Goal: Information Seeking & Learning: Understand process/instructions

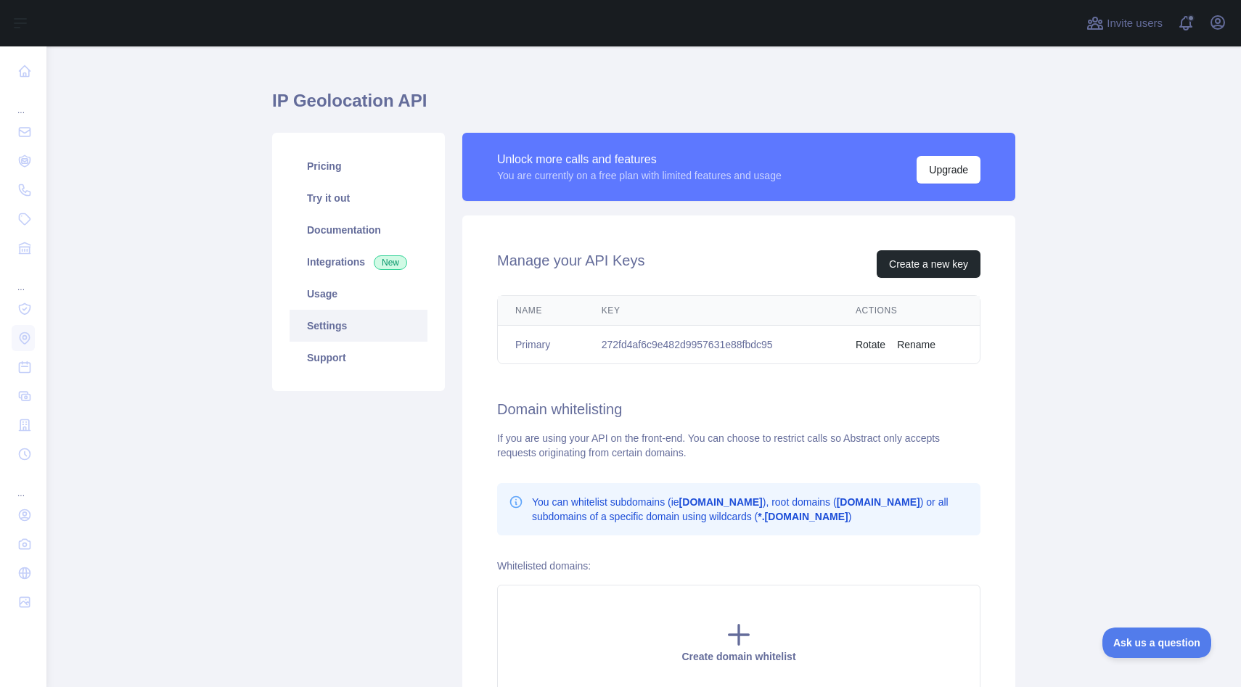
scroll to position [49, 0]
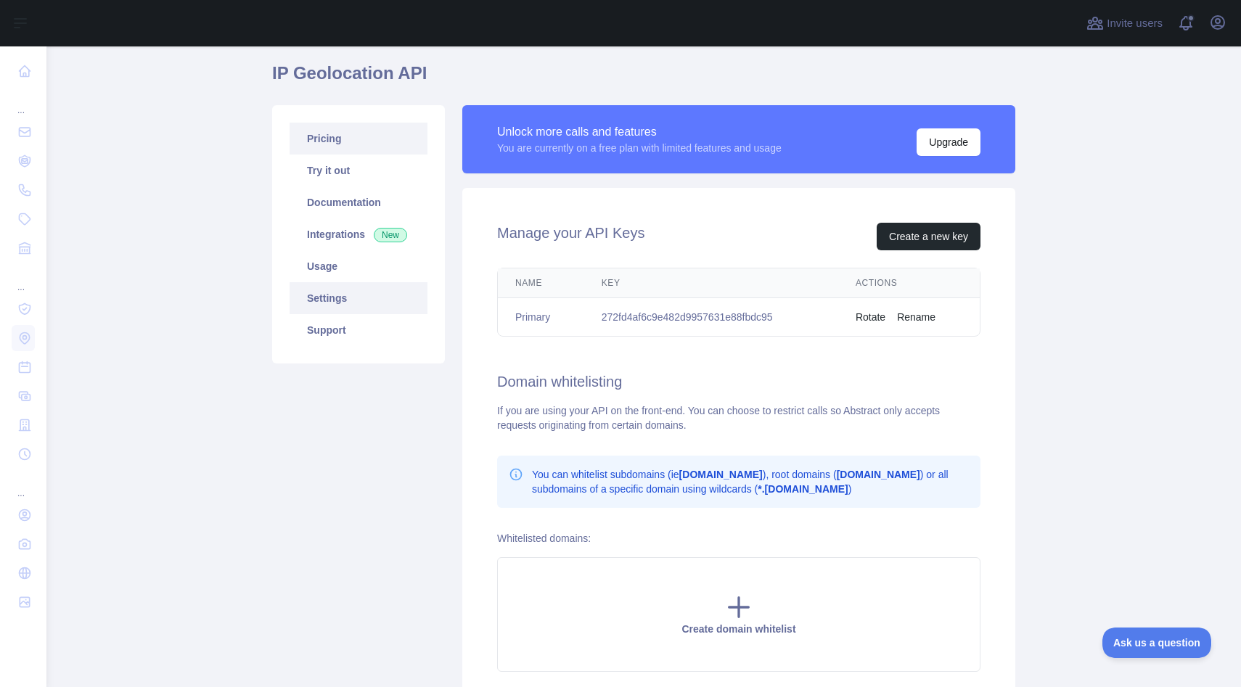
click at [343, 145] on link "Pricing" at bounding box center [359, 139] width 138 height 32
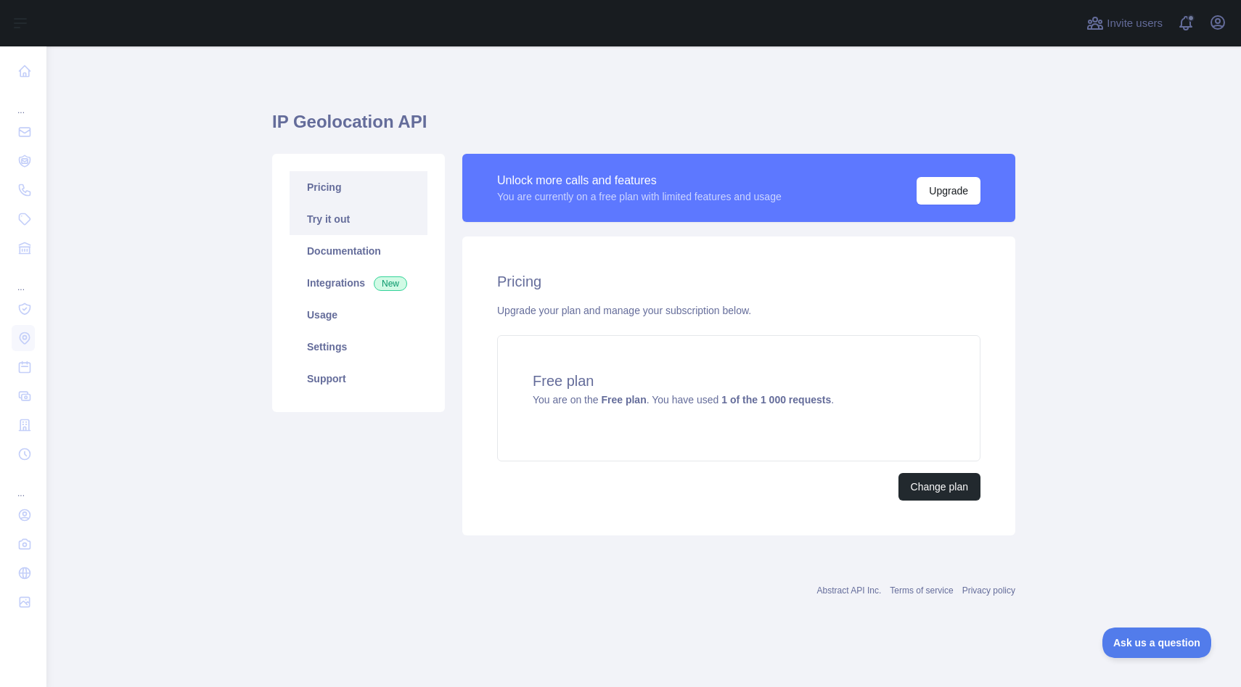
click at [345, 226] on link "Try it out" at bounding box center [359, 219] width 138 height 32
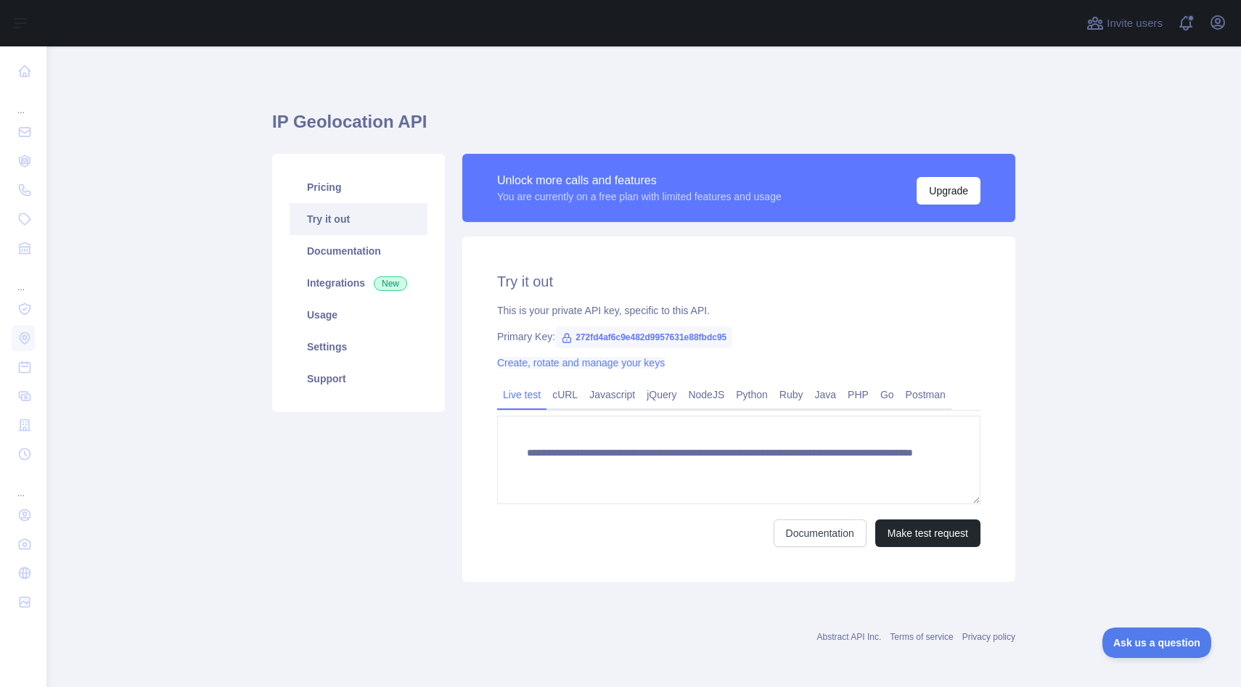
click at [588, 361] on link "Create, rotate and manage your keys" at bounding box center [581, 363] width 168 height 12
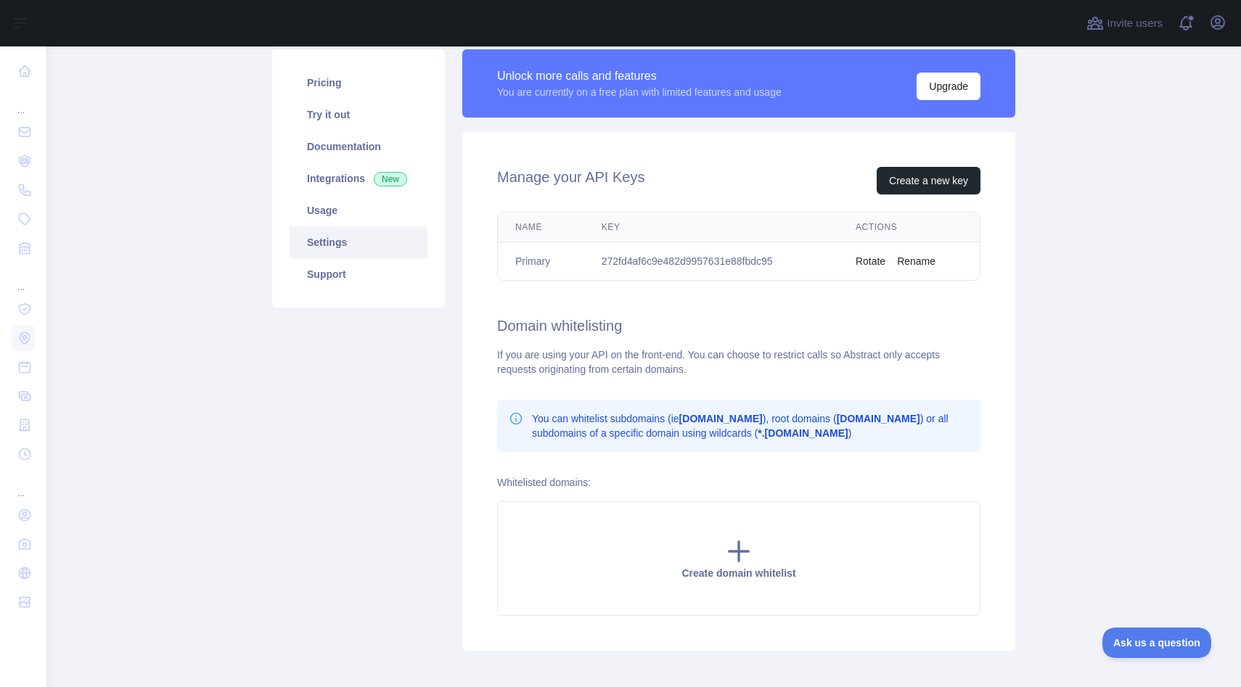
scroll to position [94, 0]
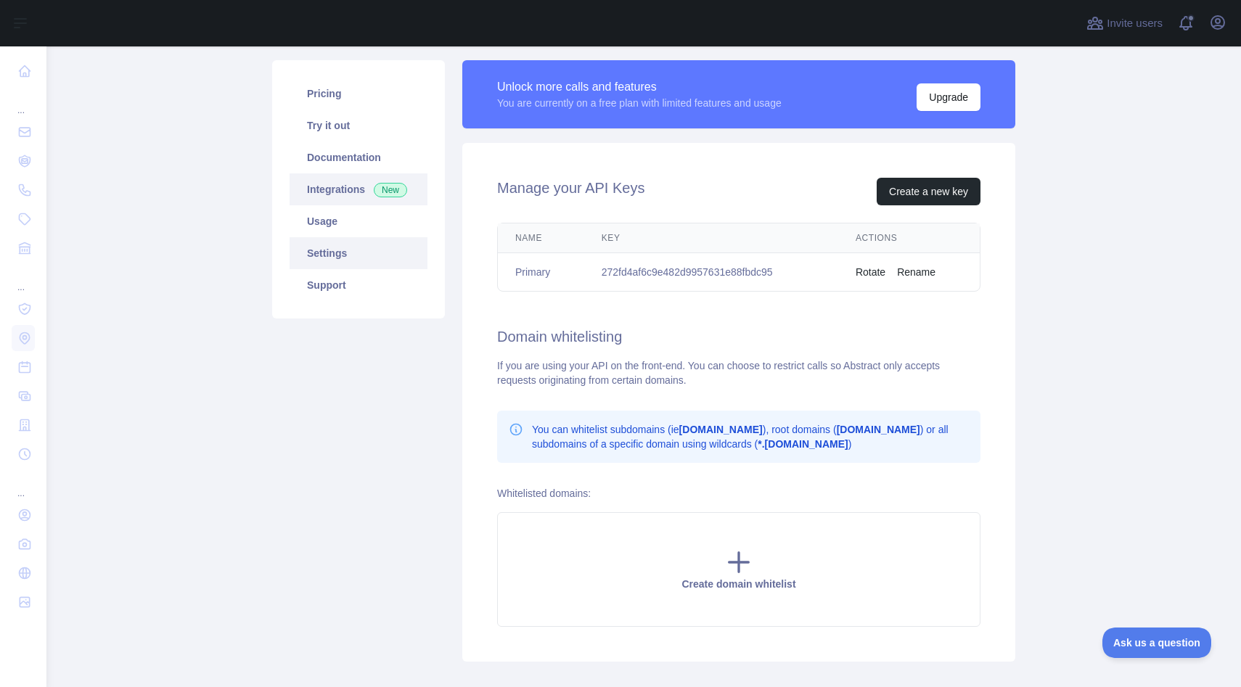
click at [346, 187] on link "Integrations New" at bounding box center [359, 189] width 138 height 32
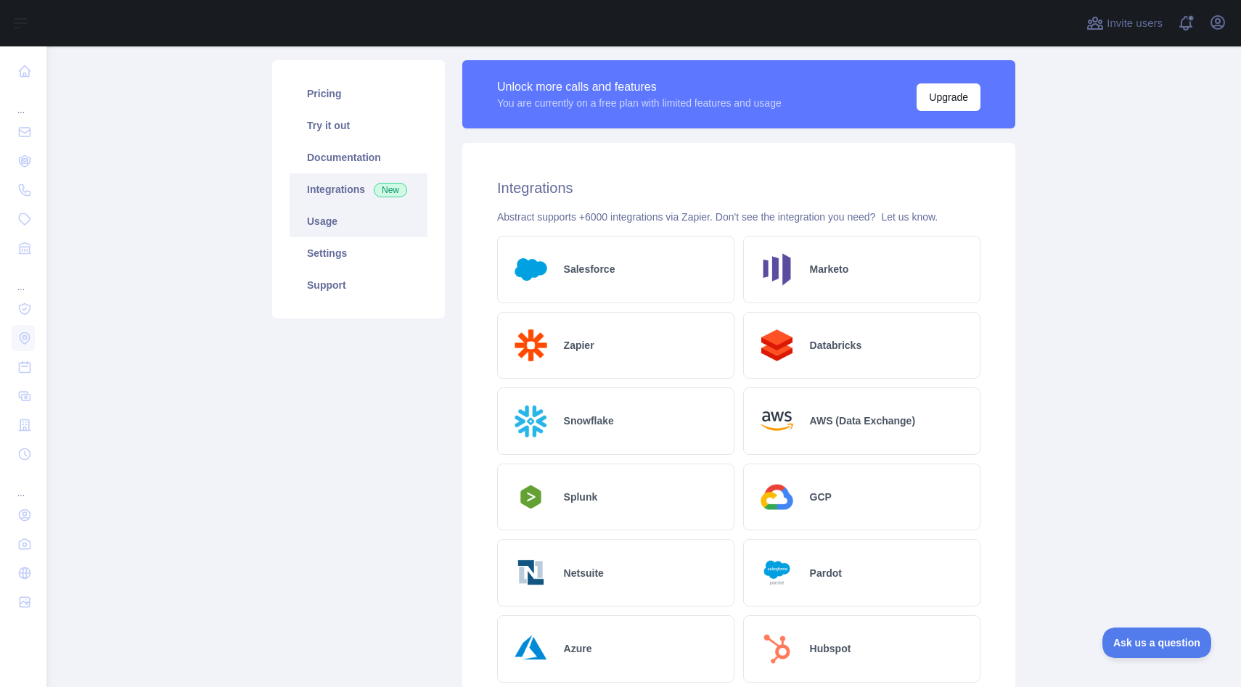
click at [340, 210] on link "Usage" at bounding box center [359, 221] width 138 height 32
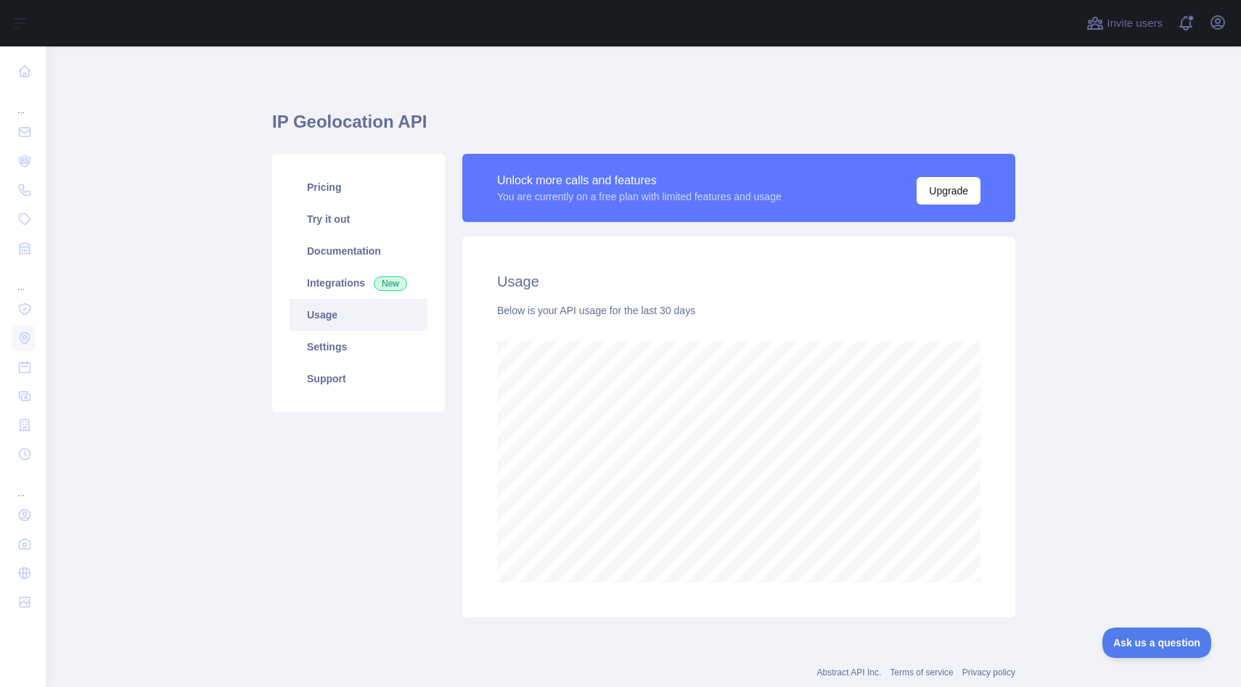
scroll to position [641, 1195]
click at [344, 229] on link "Try it out" at bounding box center [359, 219] width 138 height 32
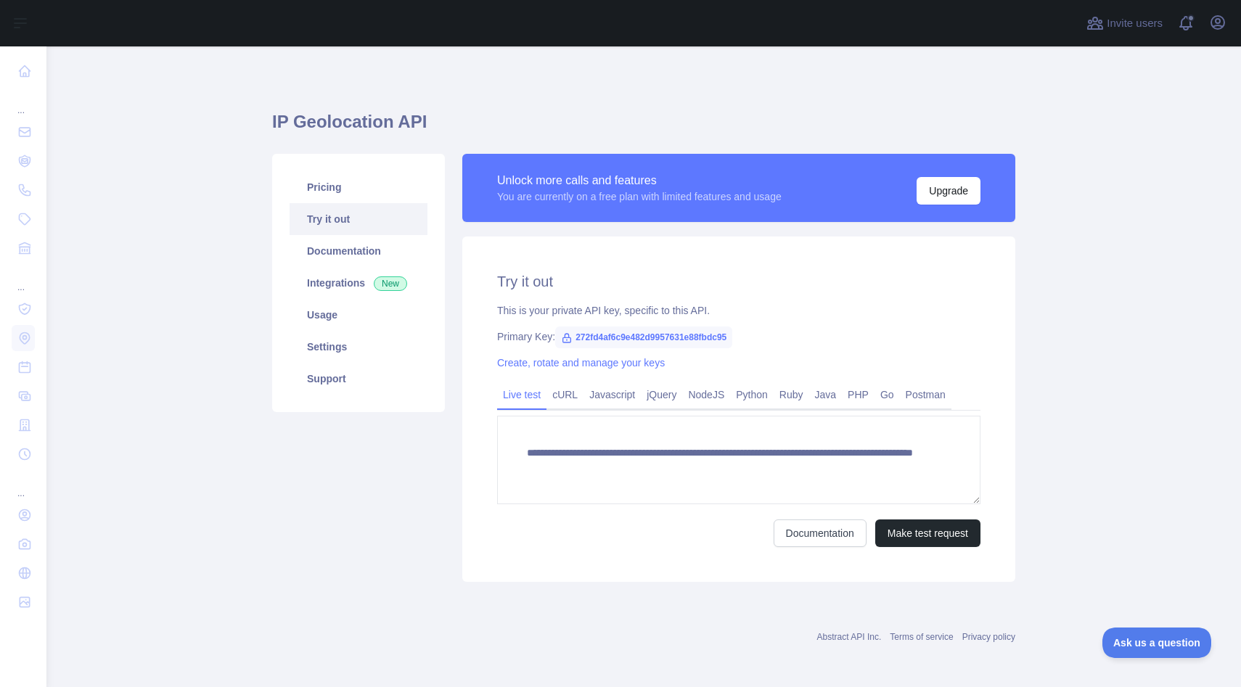
scroll to position [2, 0]
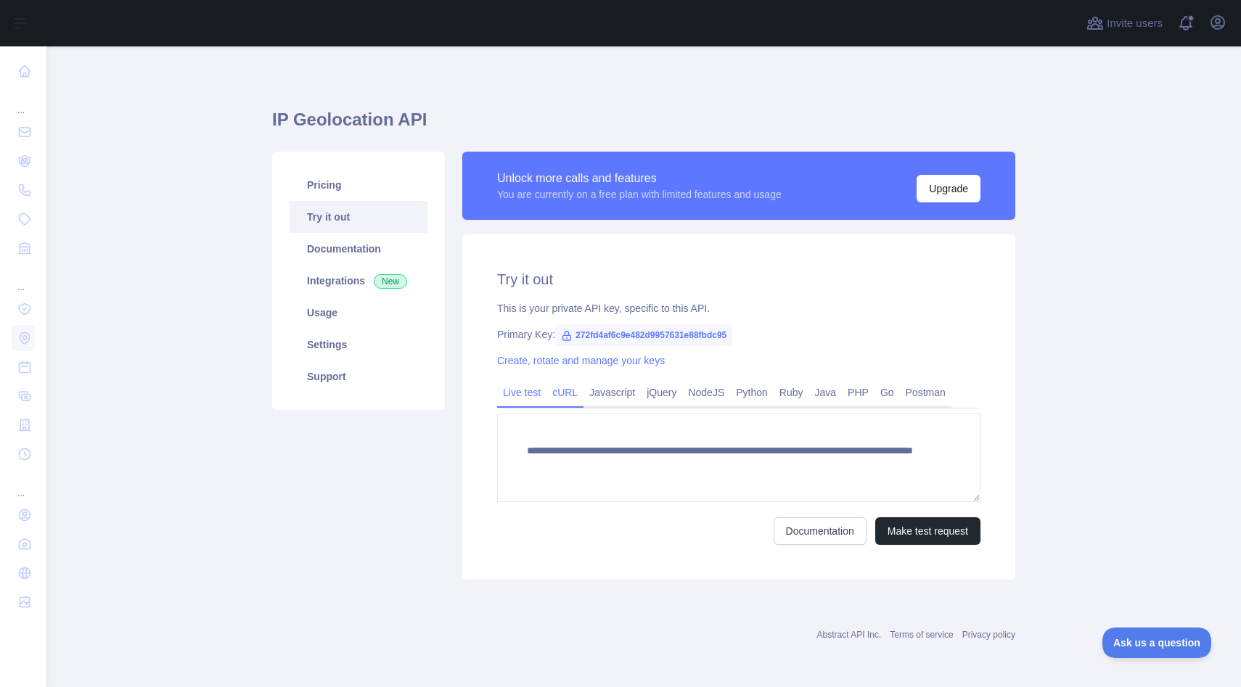
click at [566, 393] on link "cURL" at bounding box center [565, 392] width 37 height 23
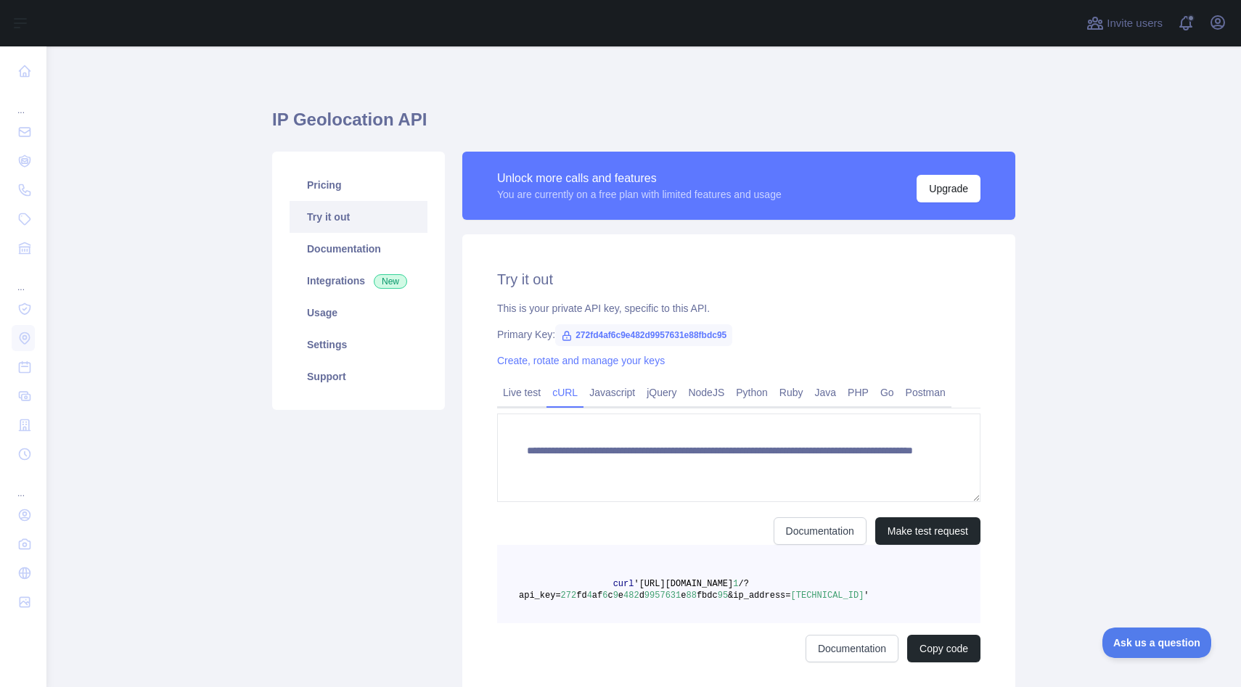
scroll to position [0, 0]
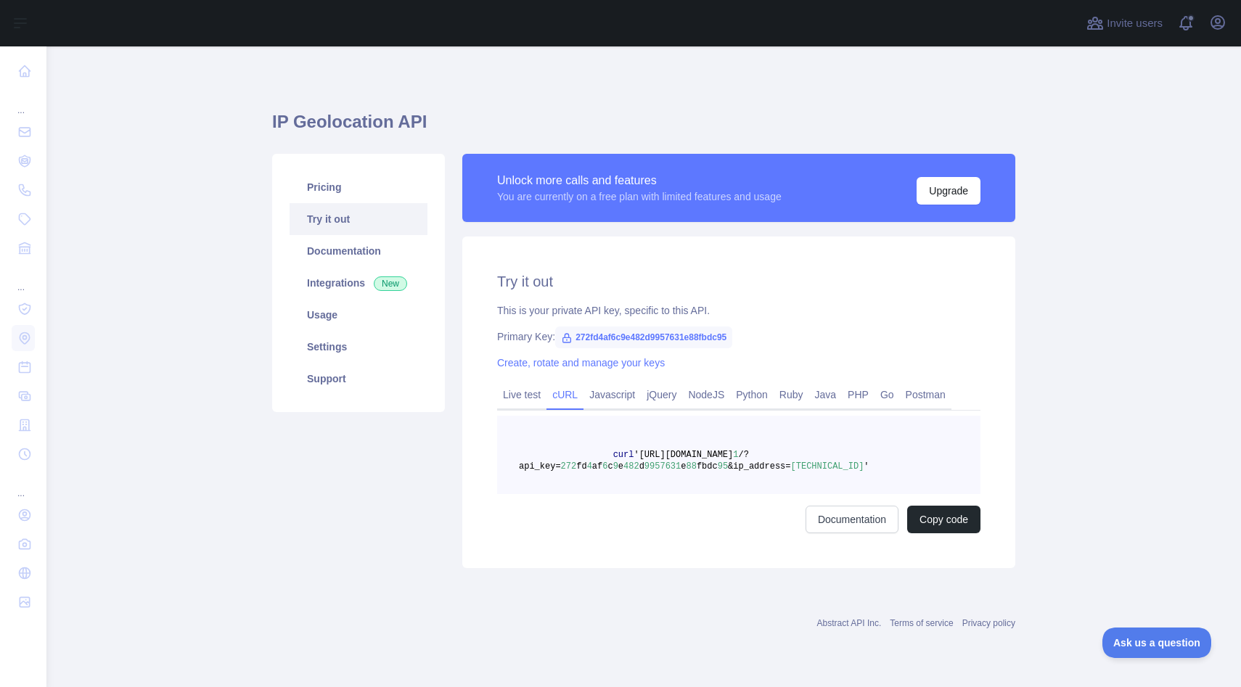
click at [626, 461] on pre "curl 'https://ipgeolocation.abstractapi.com/v 1 /?api_key= 272 fd 4 af 6 c 9 e …" at bounding box center [738, 455] width 483 height 78
click at [634, 456] on span "'[URL][DOMAIN_NAME]" at bounding box center [683, 455] width 99 height 10
click at [667, 450] on span "'[URL][DOMAIN_NAME]" at bounding box center [683, 455] width 99 height 10
click at [538, 398] on link "Live test" at bounding box center [521, 394] width 49 height 23
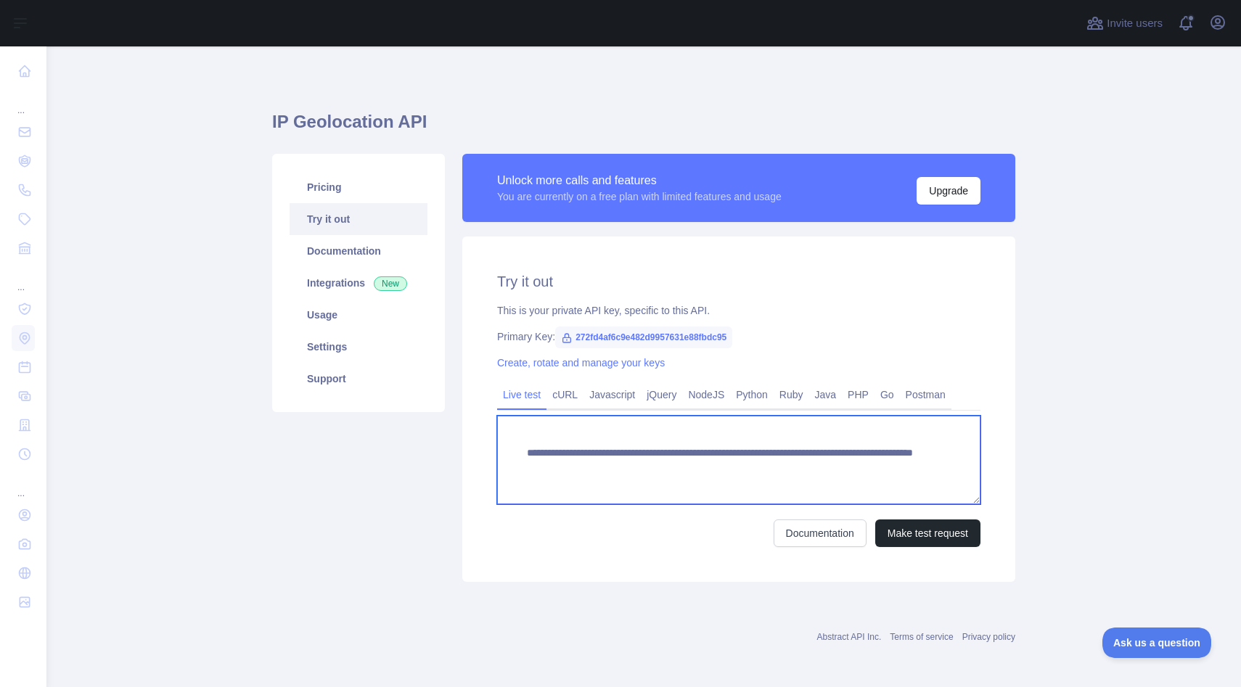
click at [623, 450] on textarea "**********" at bounding box center [738, 460] width 483 height 89
type textarea "**********"
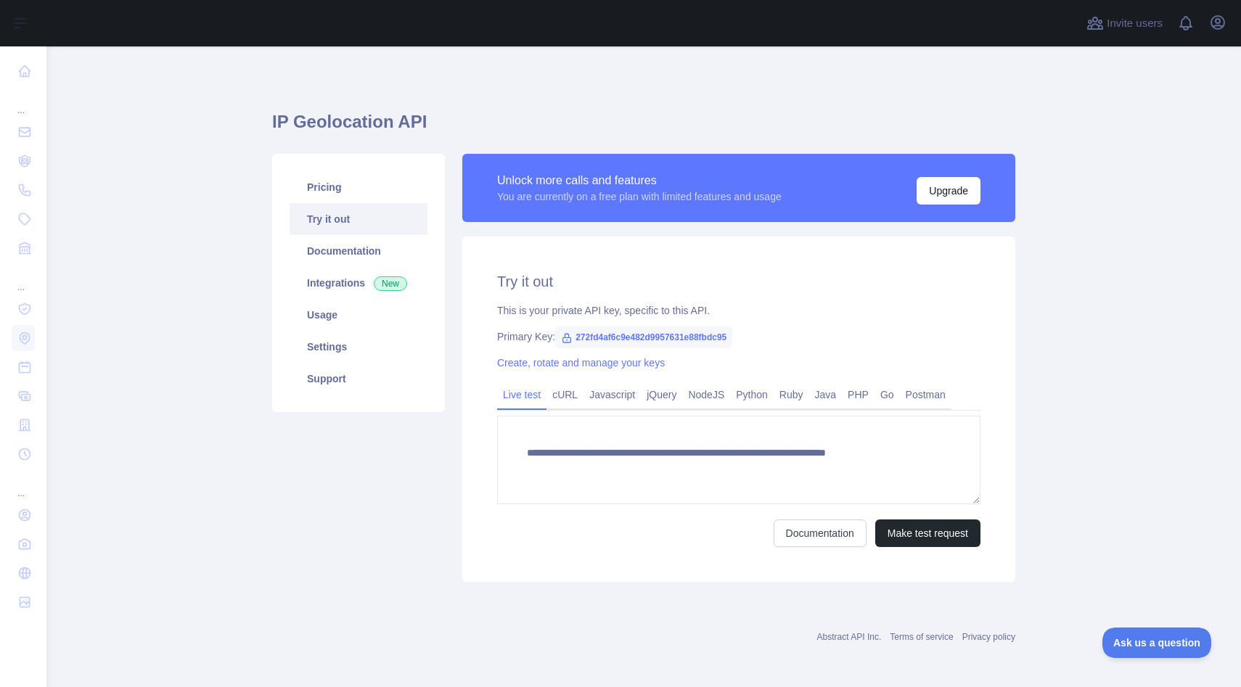
scroll to position [2, 0]
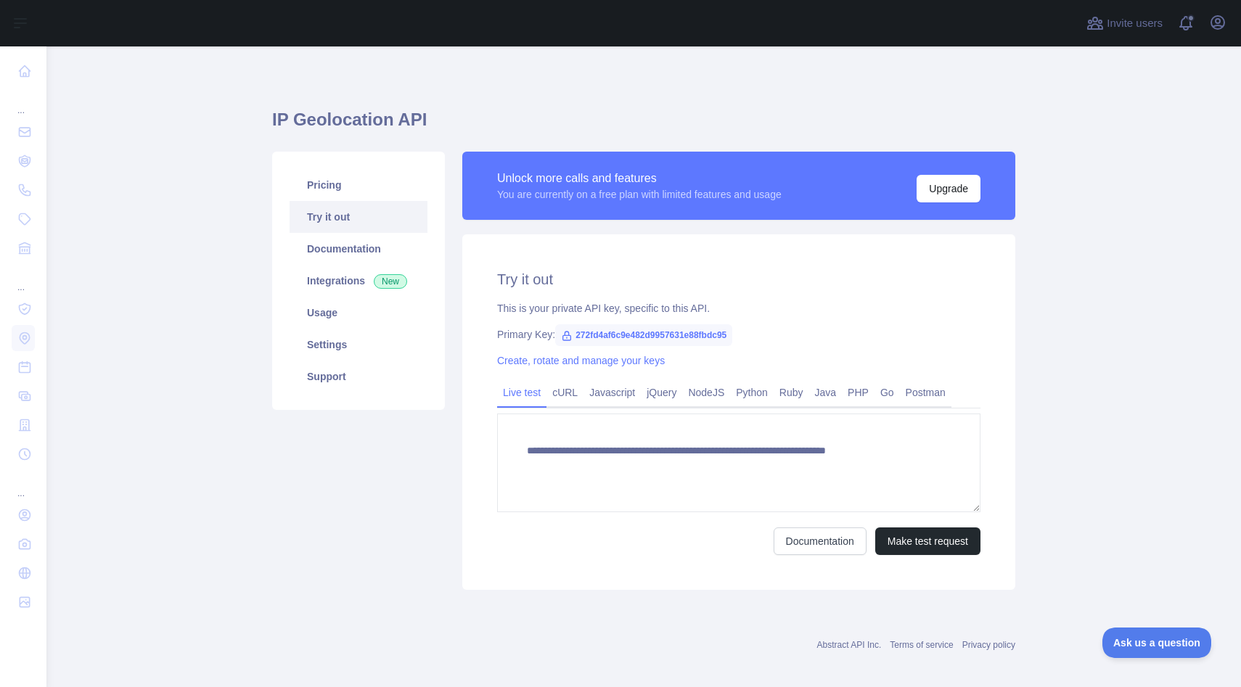
drag, startPoint x: 978, startPoint y: 496, endPoint x: 977, endPoint y: 509, distance: 13.1
click at [977, 509] on textarea "**********" at bounding box center [738, 463] width 483 height 99
click at [574, 388] on link "cURL" at bounding box center [565, 392] width 37 height 23
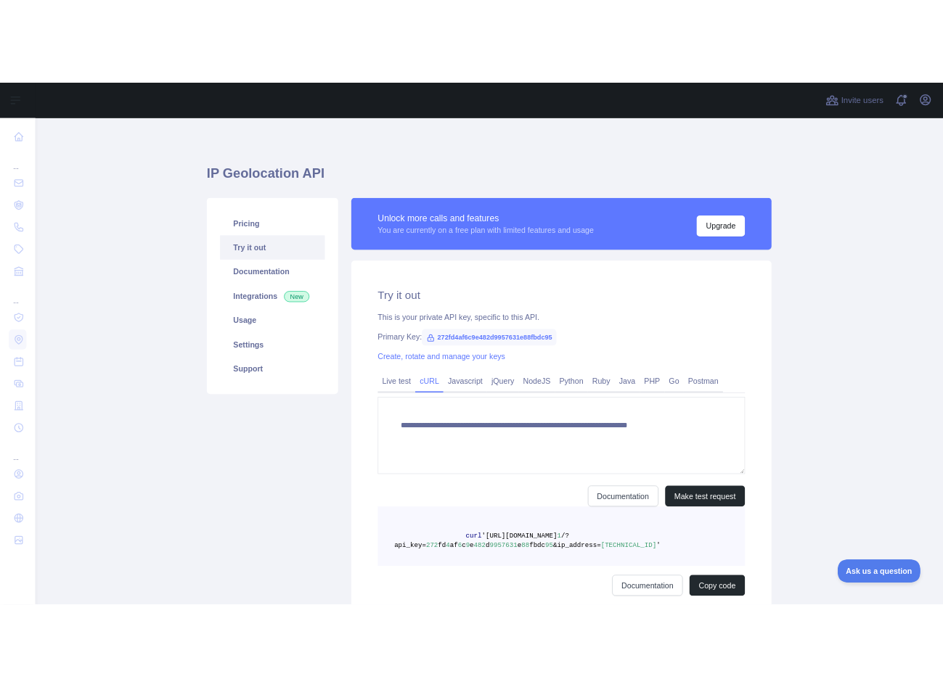
scroll to position [0, 0]
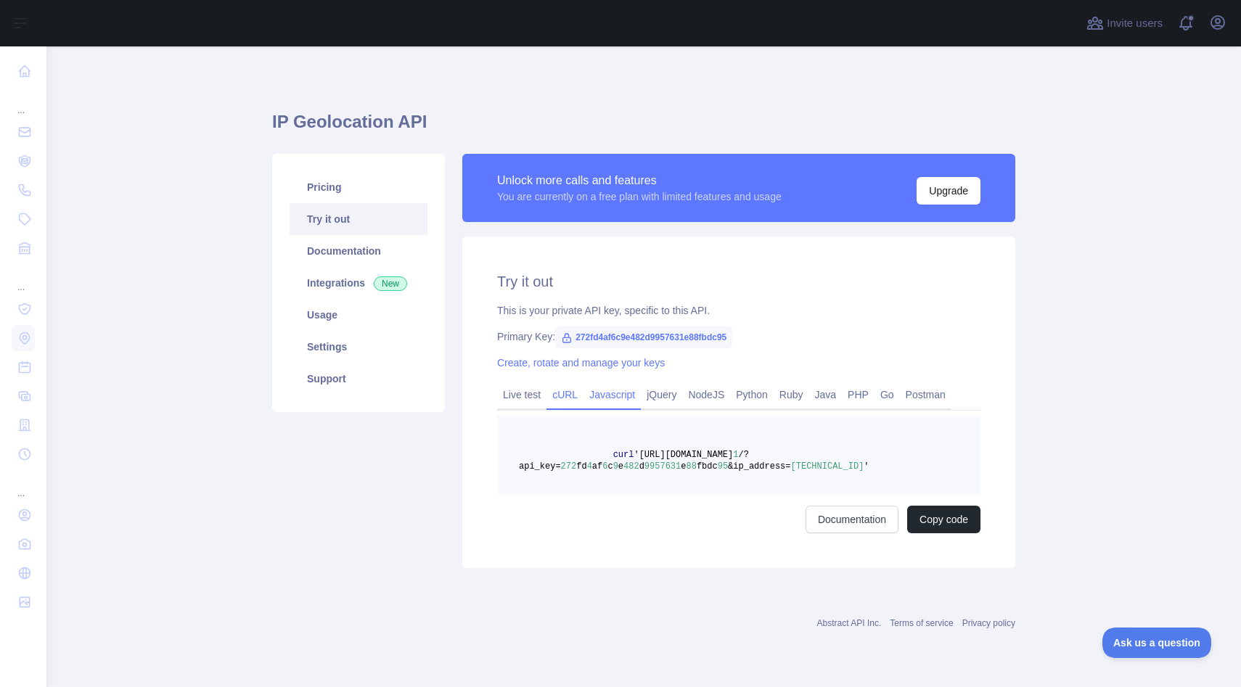
click at [614, 394] on link "Javascript" at bounding box center [612, 394] width 57 height 23
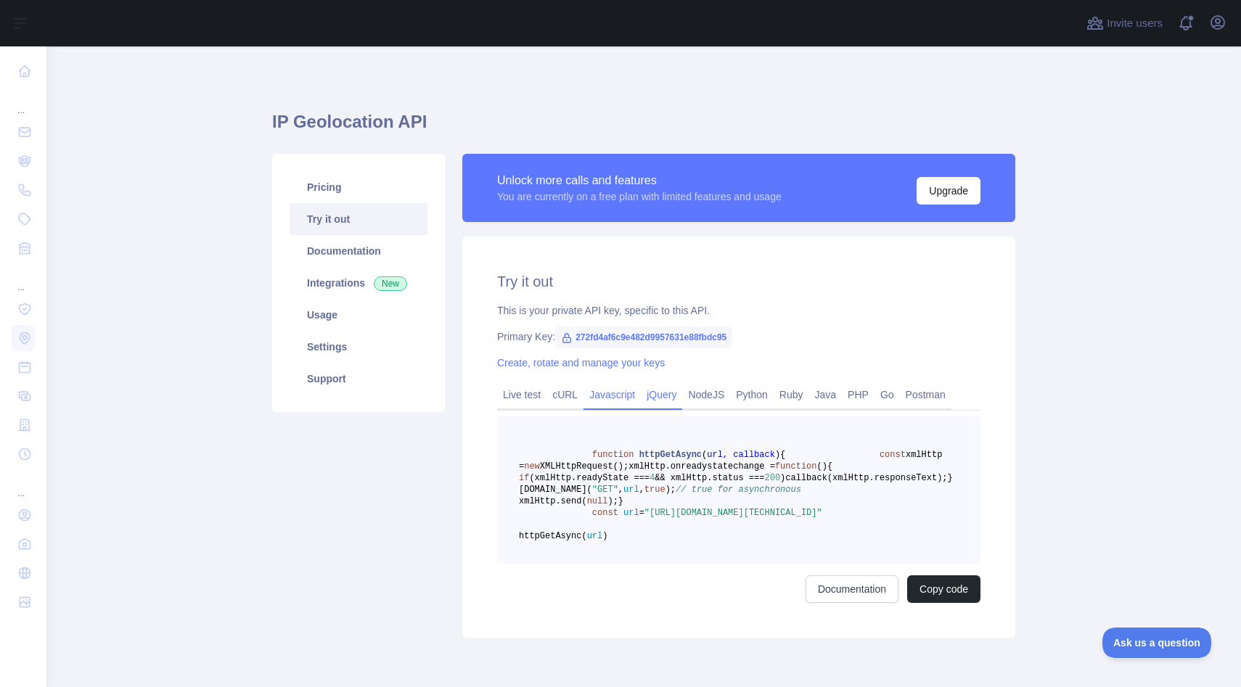
click at [681, 400] on link "jQuery" at bounding box center [661, 394] width 41 height 23
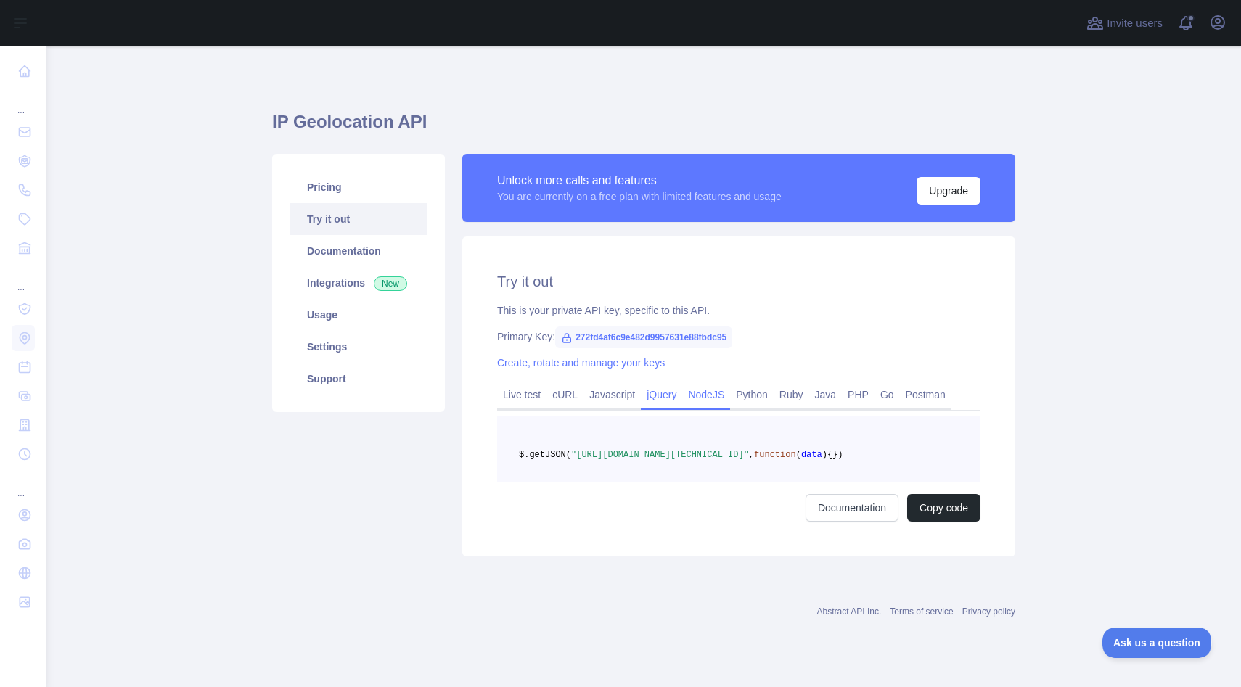
click at [719, 396] on link "NodeJS" at bounding box center [706, 394] width 48 height 23
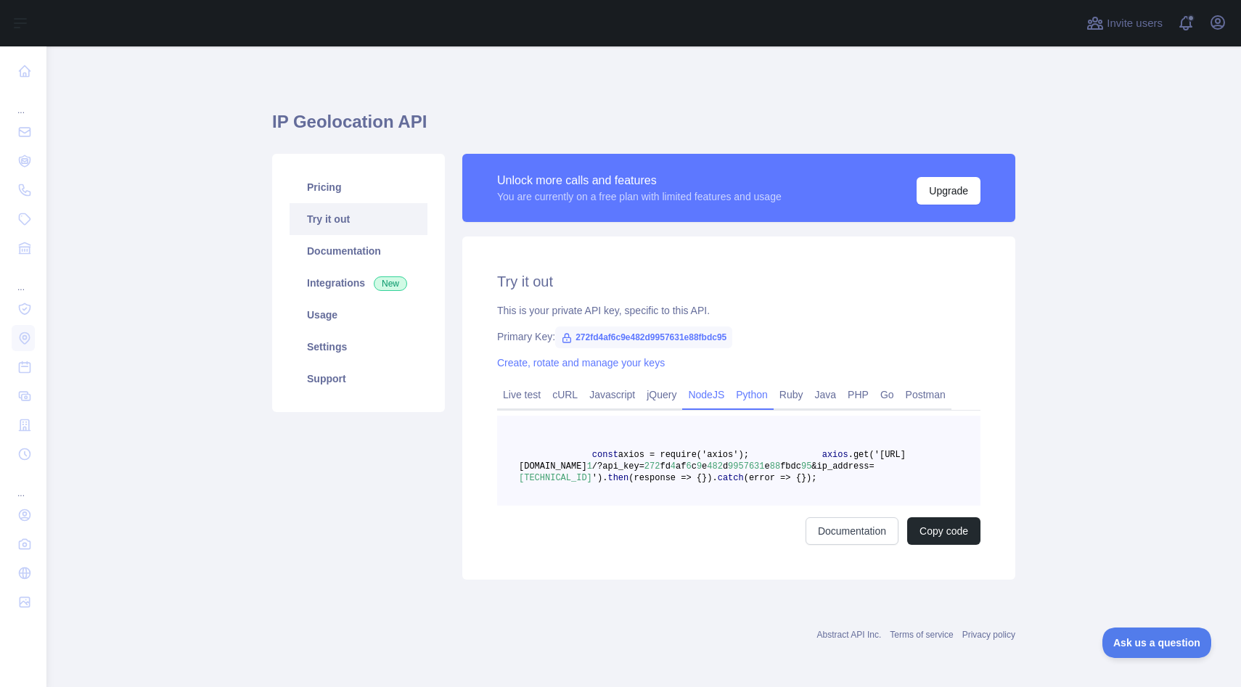
click at [766, 398] on link "Python" at bounding box center [752, 394] width 44 height 23
click at [808, 398] on link "Ruby" at bounding box center [792, 394] width 36 height 23
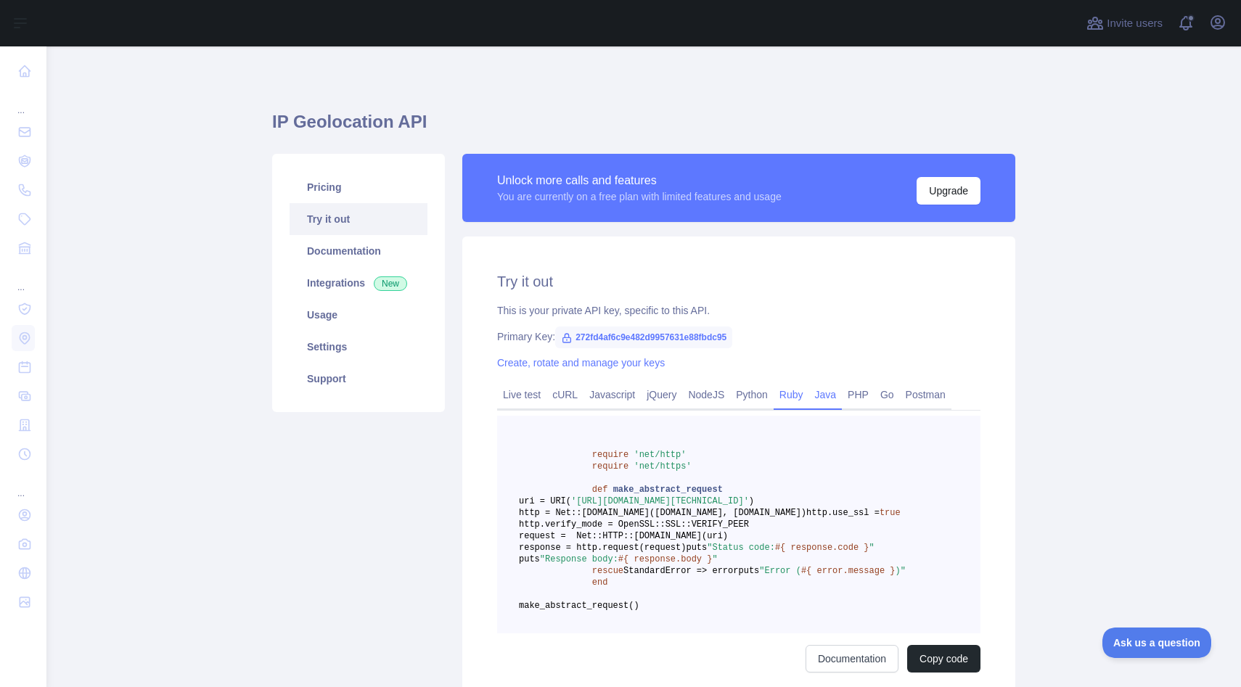
click at [843, 397] on link "Java" at bounding box center [825, 394] width 33 height 23
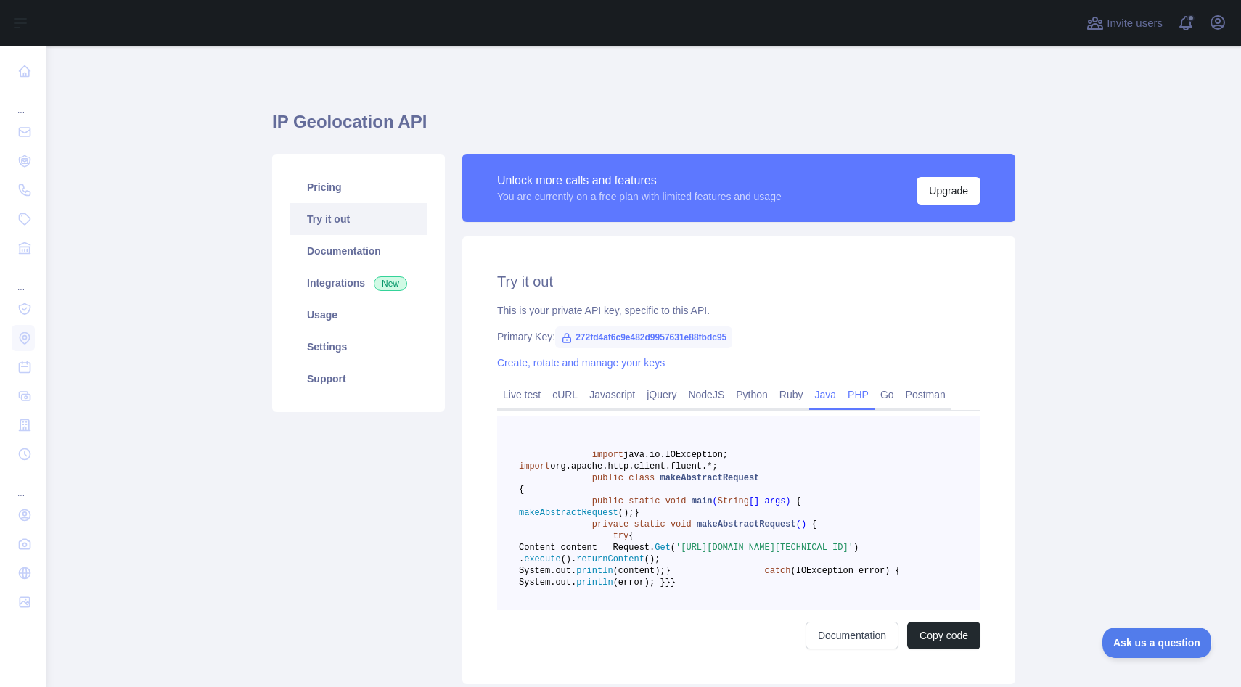
click at [864, 394] on link "PHP" at bounding box center [858, 394] width 33 height 23
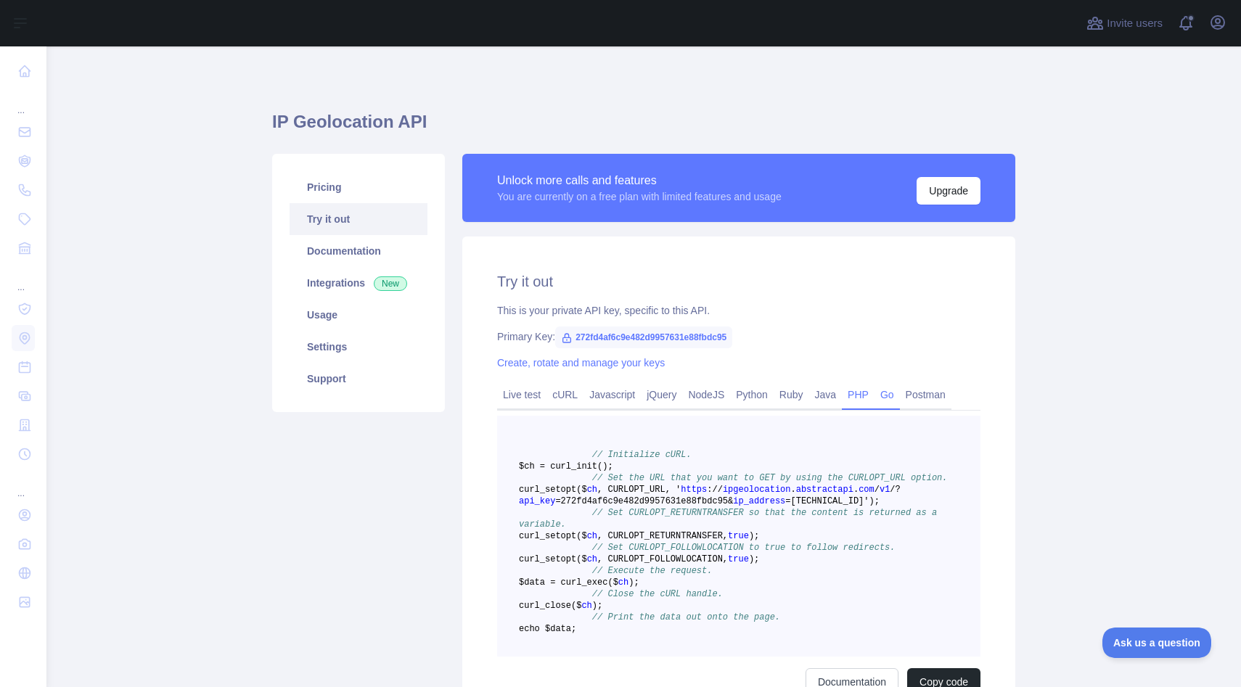
click at [893, 392] on link "Go" at bounding box center [887, 394] width 25 height 23
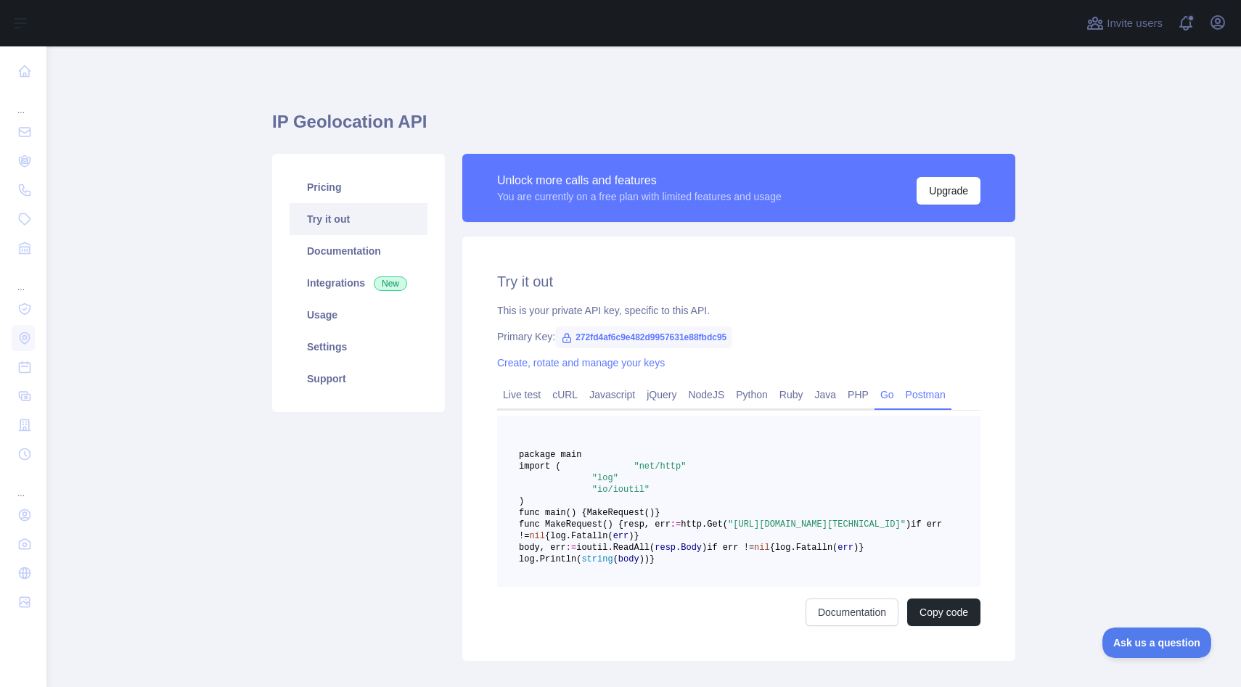
click at [924, 387] on link "Postman" at bounding box center [926, 394] width 52 height 23
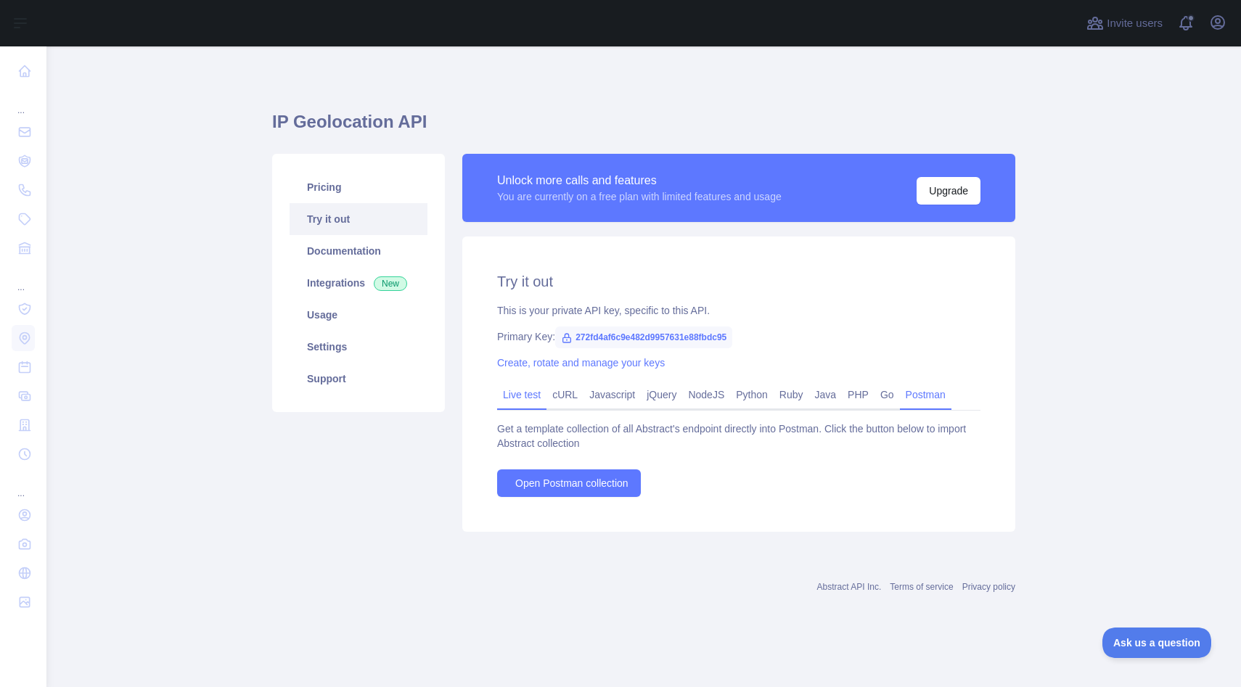
click at [527, 385] on link "Live test" at bounding box center [521, 394] width 49 height 23
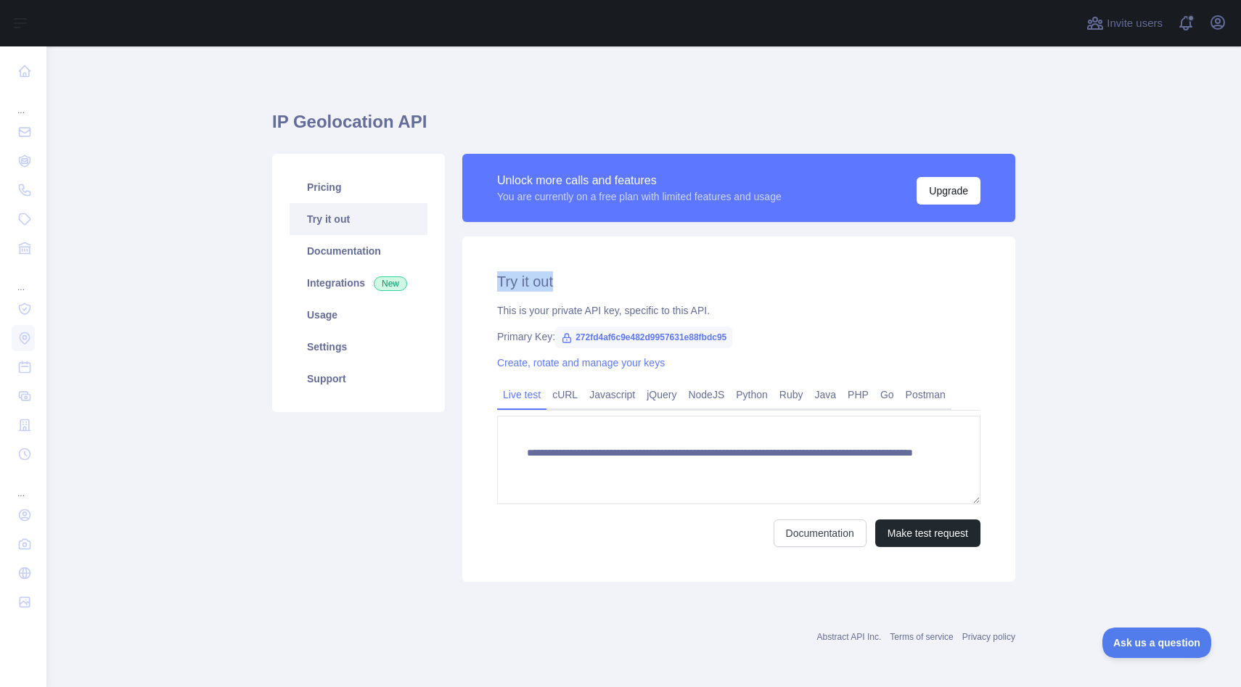
drag, startPoint x: 495, startPoint y: 278, endPoint x: 576, endPoint y: 278, distance: 80.6
click at [576, 278] on div "**********" at bounding box center [738, 409] width 553 height 345
copy h2 "Try it out"
drag, startPoint x: 495, startPoint y: 308, endPoint x: 784, endPoint y: 306, distance: 288.9
click at [784, 306] on div "**********" at bounding box center [738, 409] width 553 height 345
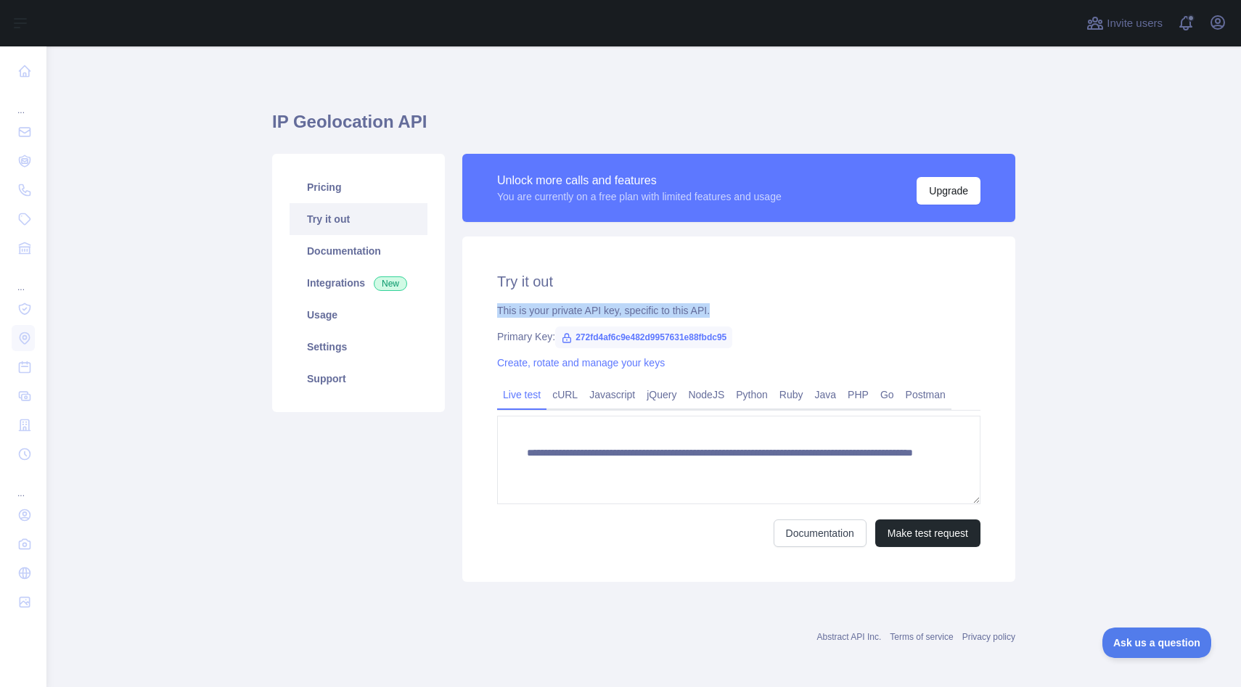
copy div "This is your private API key, specific to this API."
drag, startPoint x: 573, startPoint y: 335, endPoint x: 753, endPoint y: 336, distance: 180.0
click at [732, 336] on span "272fd4af6c9e482d9957631e88fbdc95" at bounding box center [643, 338] width 177 height 22
copy span "272fd4af6c9e482d9957631e88fbdc95"
click at [773, 279] on h2 "Try it out" at bounding box center [738, 281] width 483 height 20
